Goal: Book appointment/travel/reservation

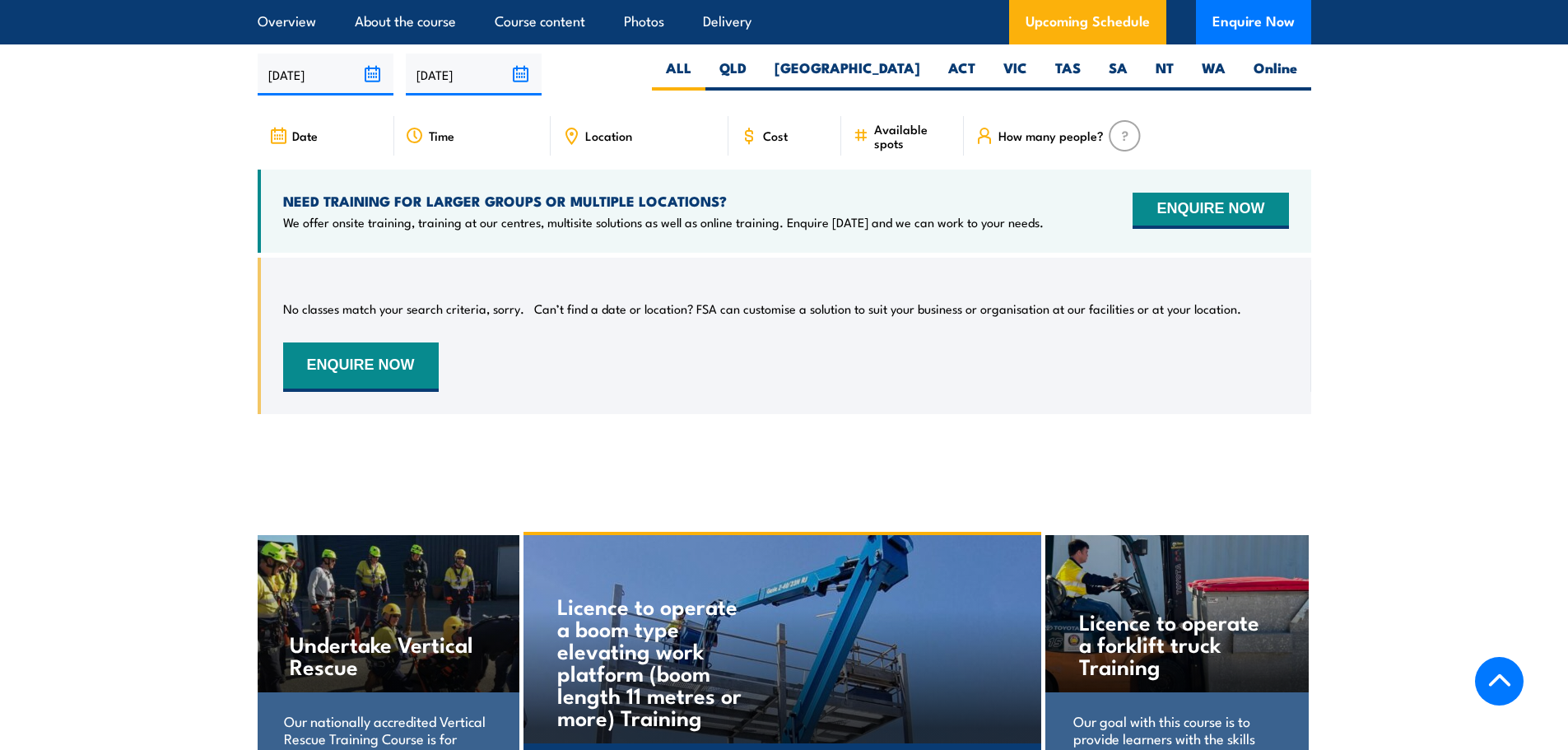
scroll to position [2305, 0]
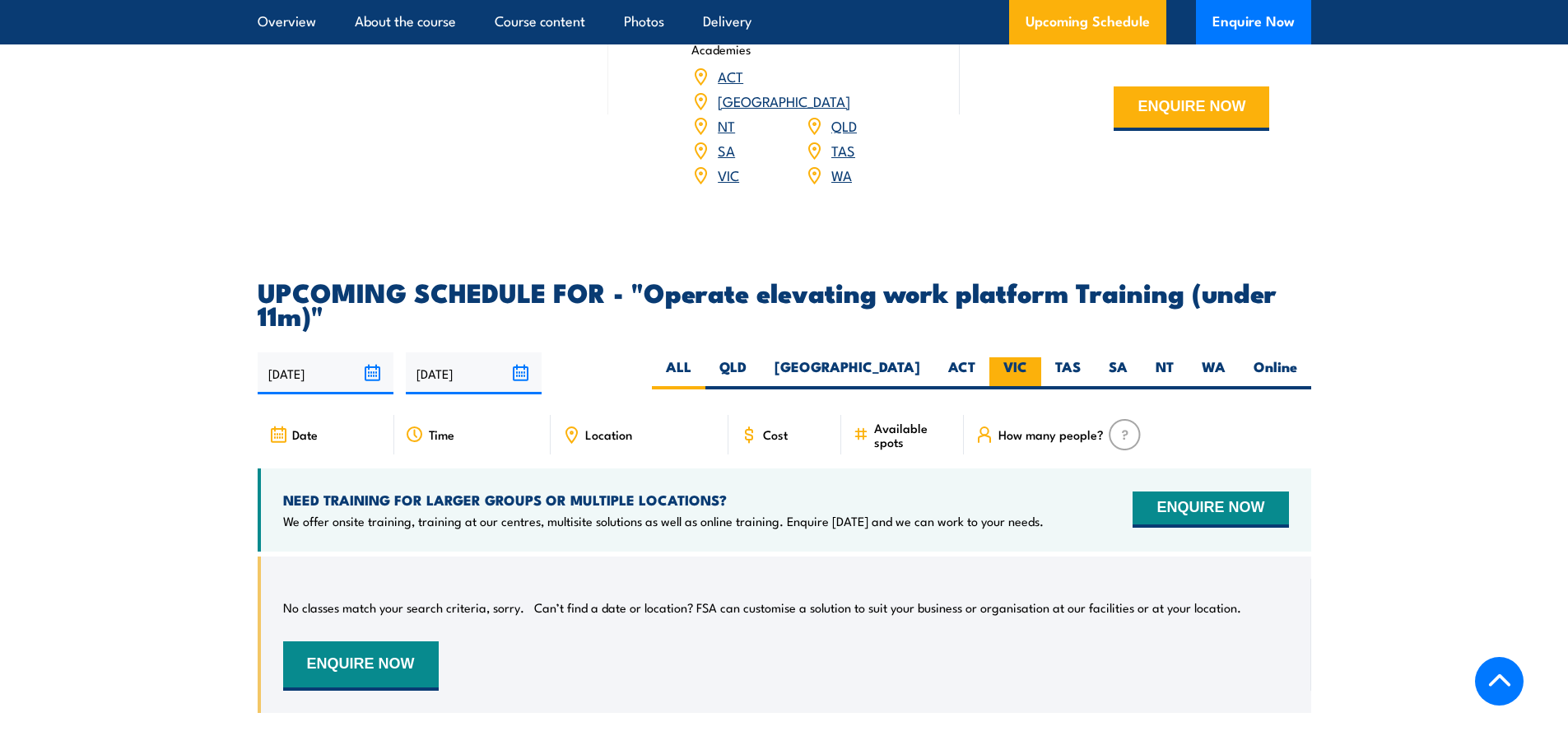
click at [1014, 357] on label "VIC" at bounding box center [1016, 373] width 52 height 32
click at [1027, 357] on input "VIC" at bounding box center [1033, 362] width 11 height 11
radio input "true"
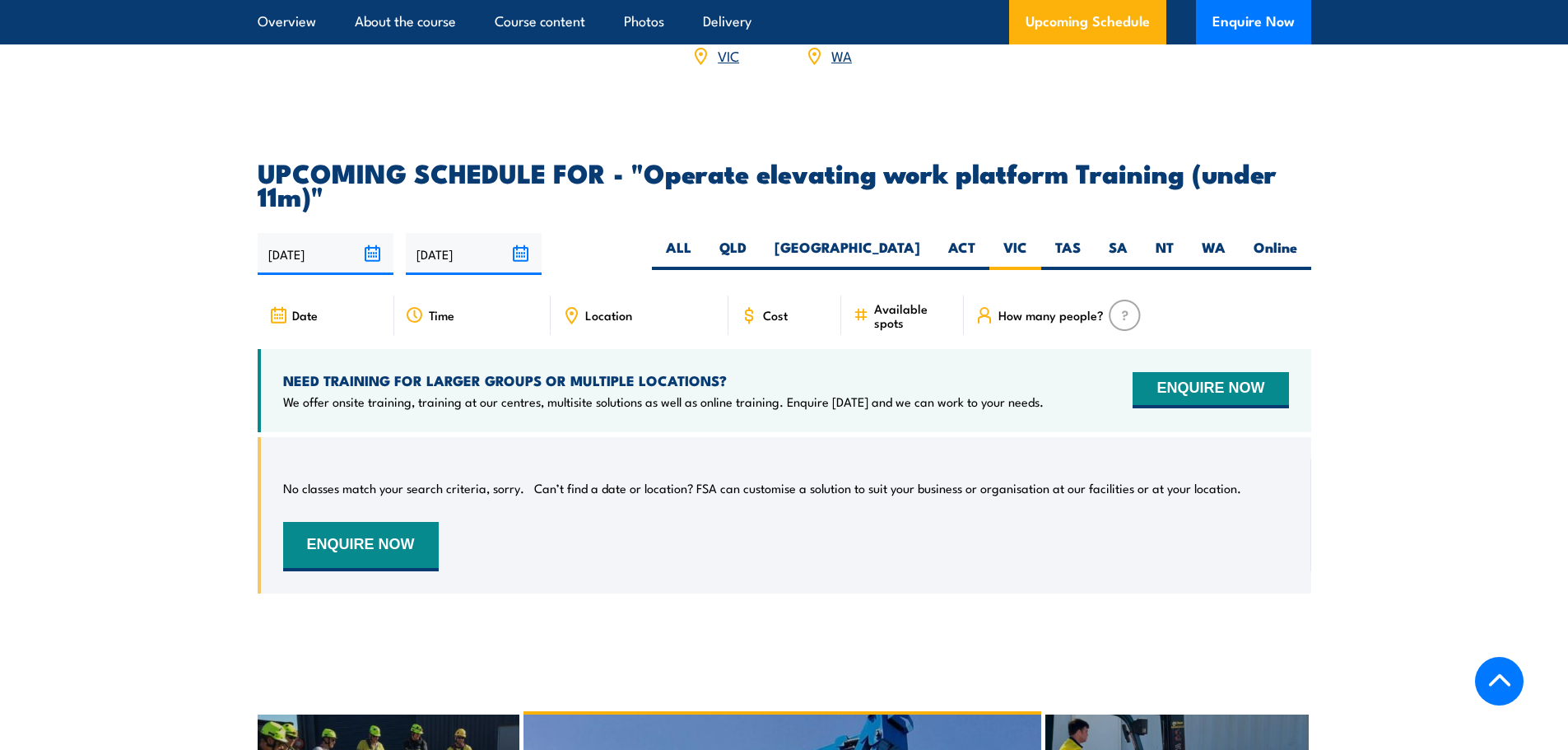
scroll to position [2396, 0]
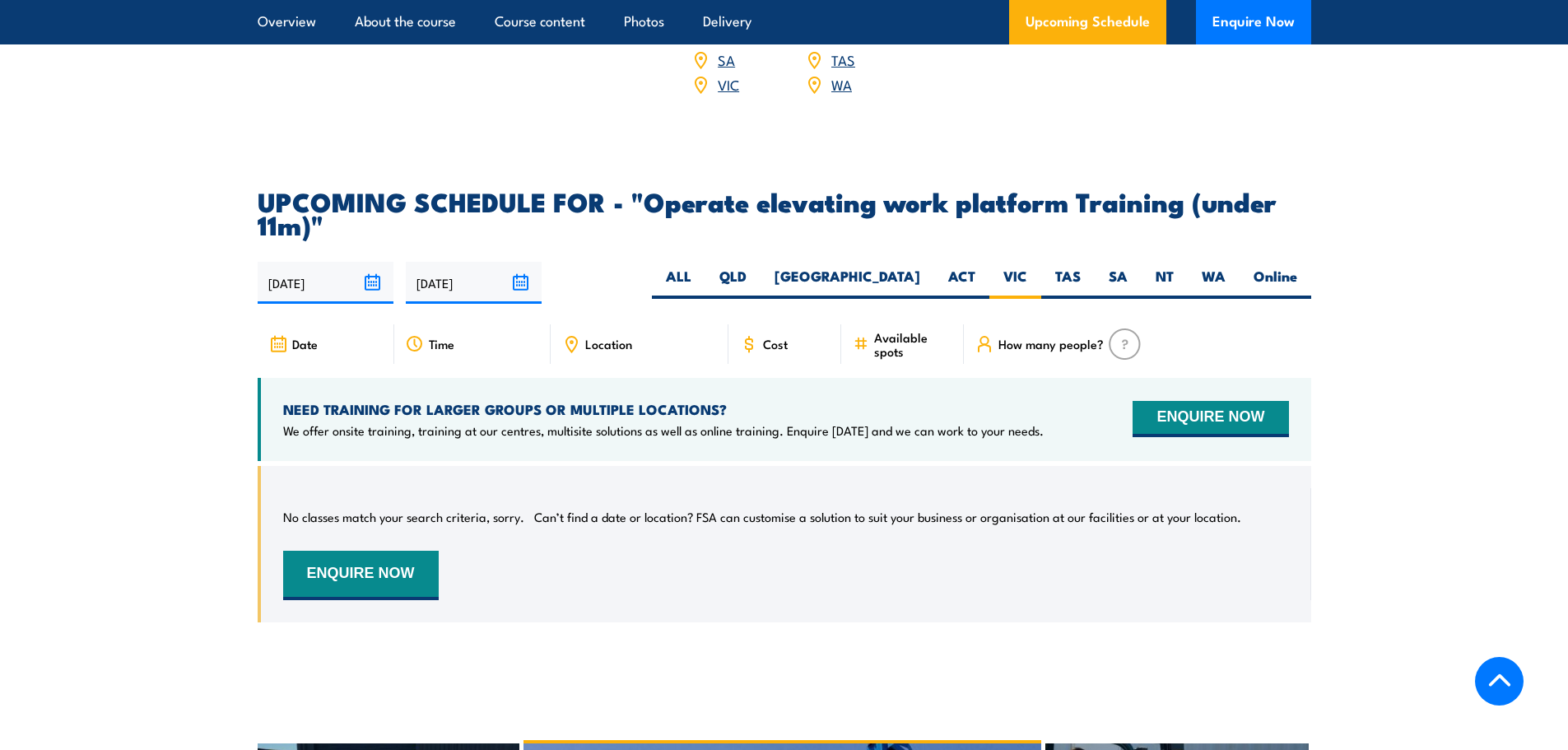
click at [518, 261] on input "18/03/2026" at bounding box center [473, 282] width 136 height 42
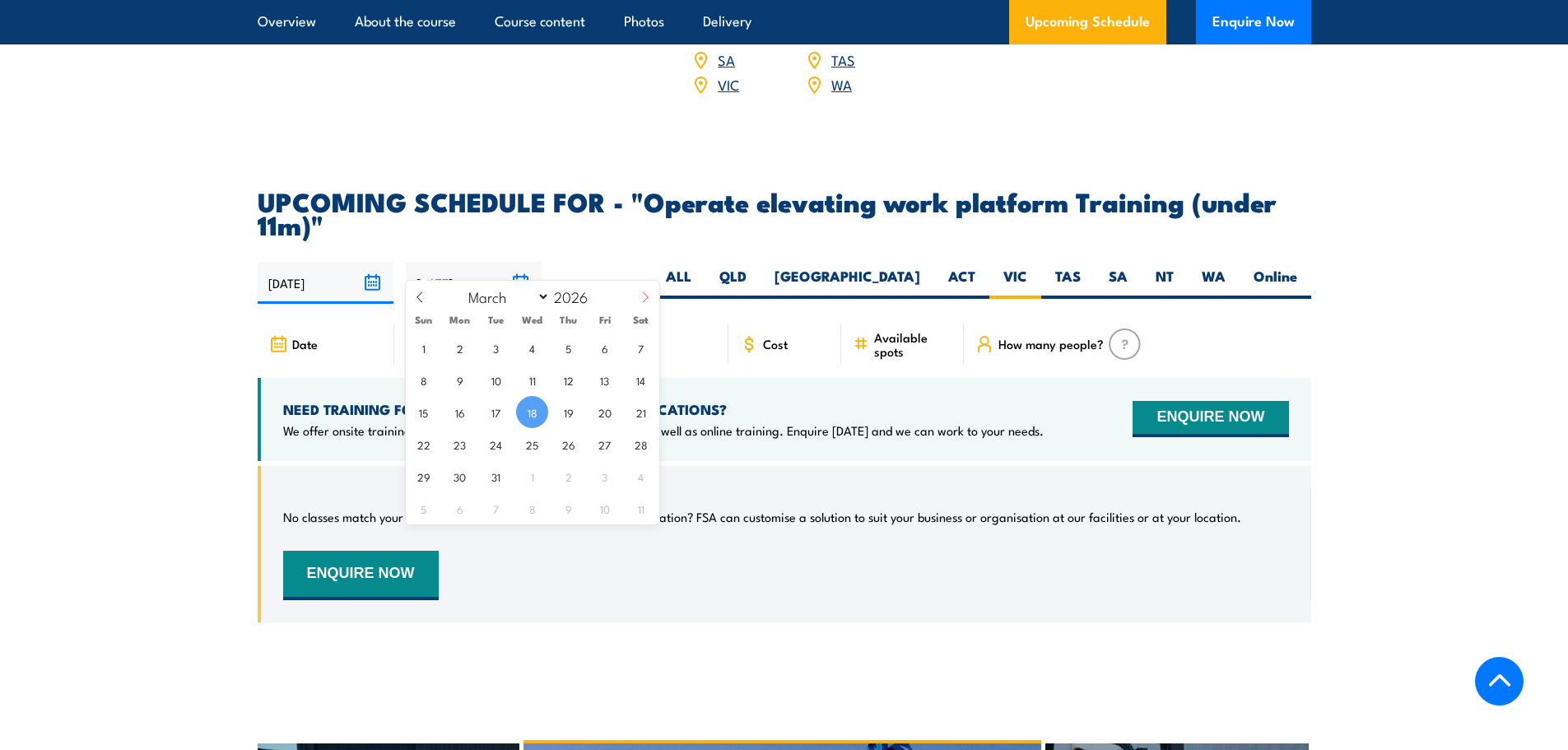
click at [647, 299] on icon at bounding box center [645, 297] width 12 height 12
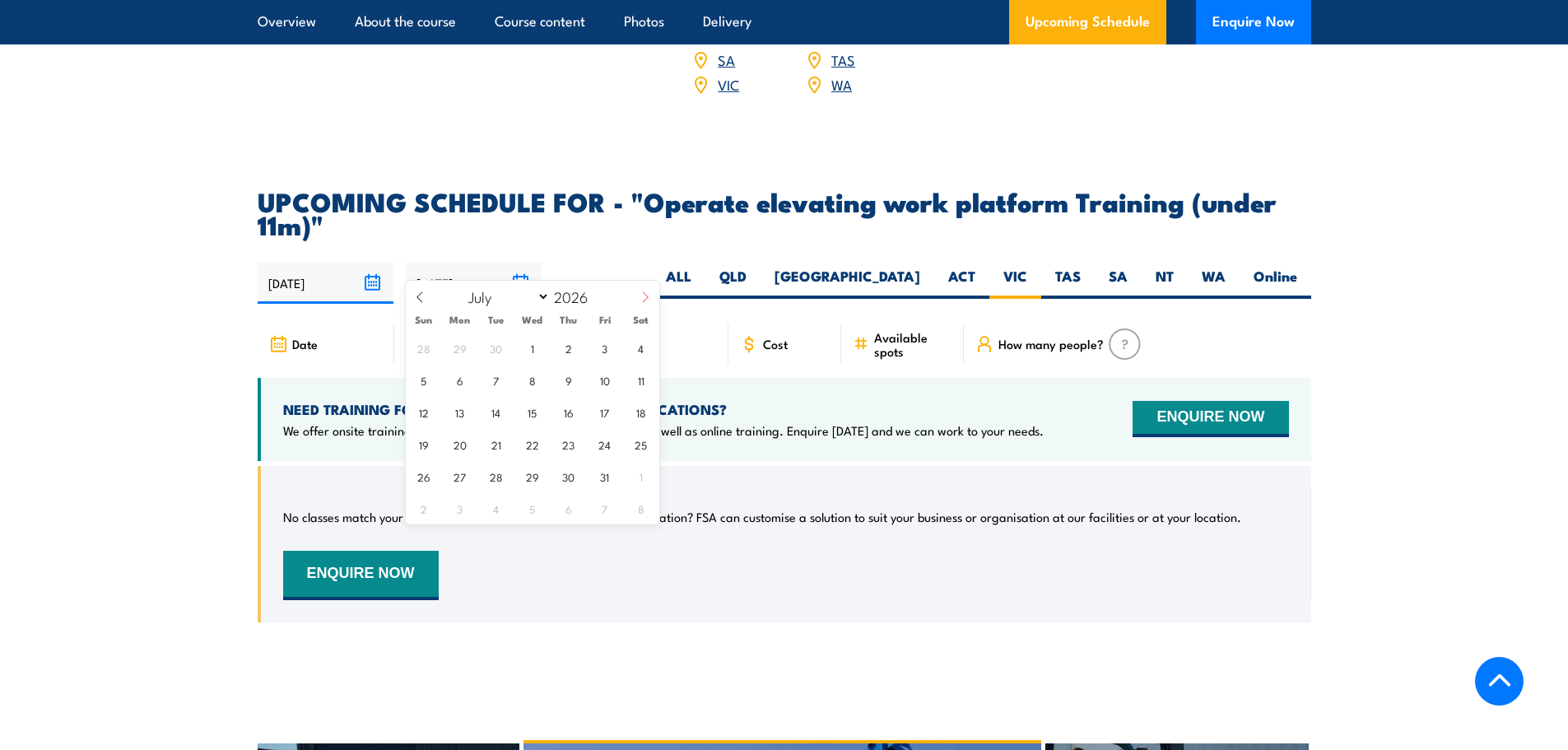
select select "7"
click at [465, 508] on span "31" at bounding box center [460, 508] width 32 height 32
type input "[DATE]"
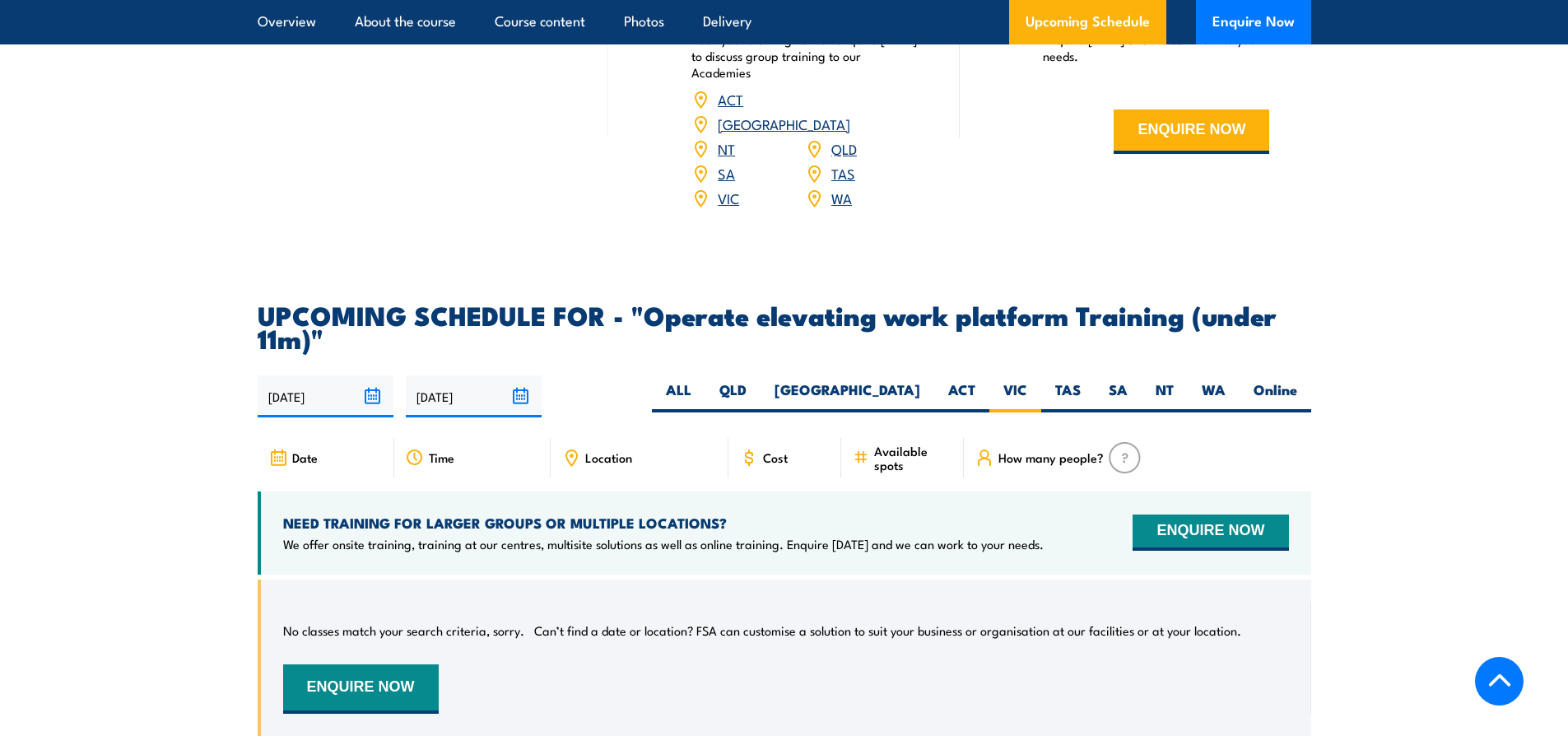
scroll to position [2149, 0]
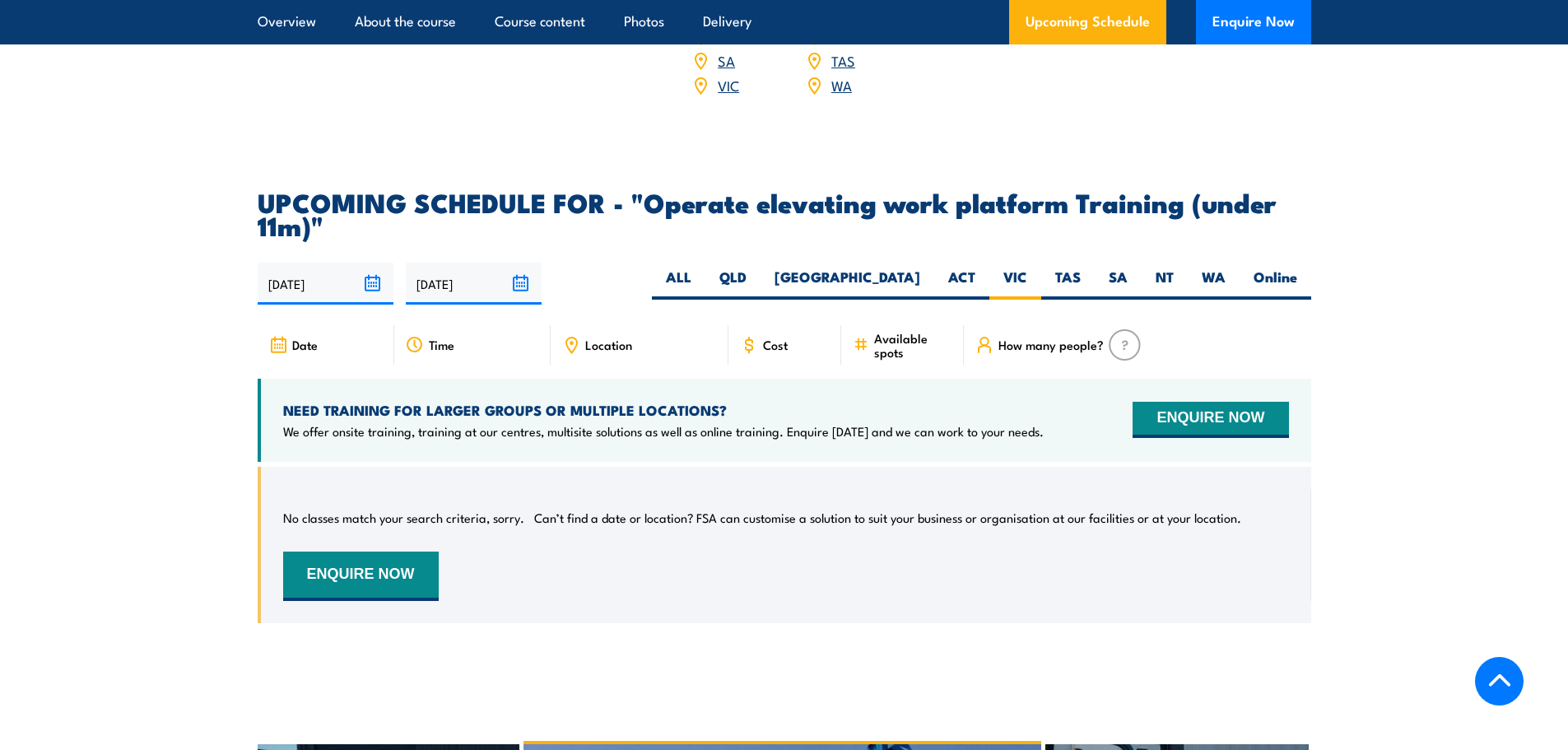
scroll to position [2396, 0]
